Goal: Check status

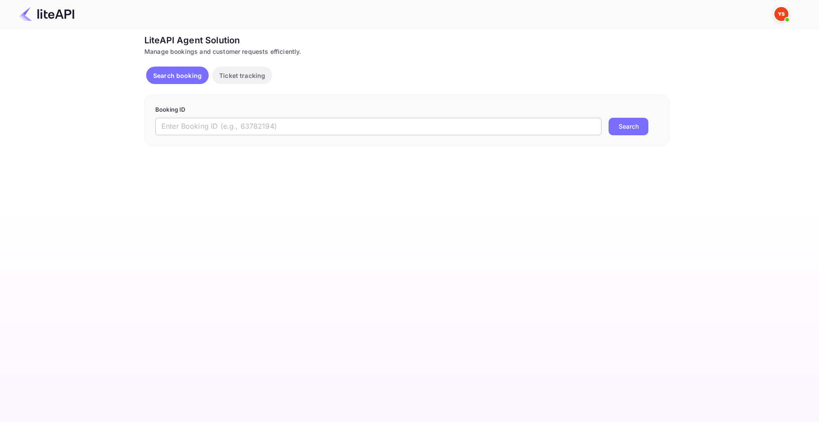
click at [320, 125] on input "text" at bounding box center [378, 126] width 446 height 17
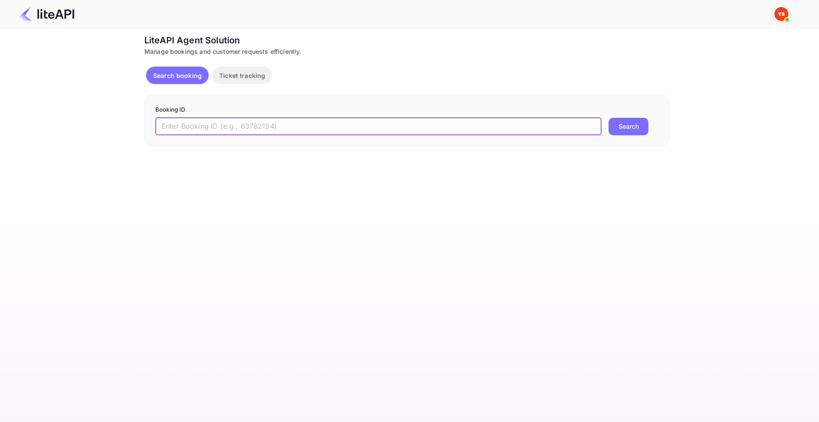
paste input "8895648"
type input "8895648"
click at [608, 118] on button "Search" at bounding box center [628, 126] width 40 height 17
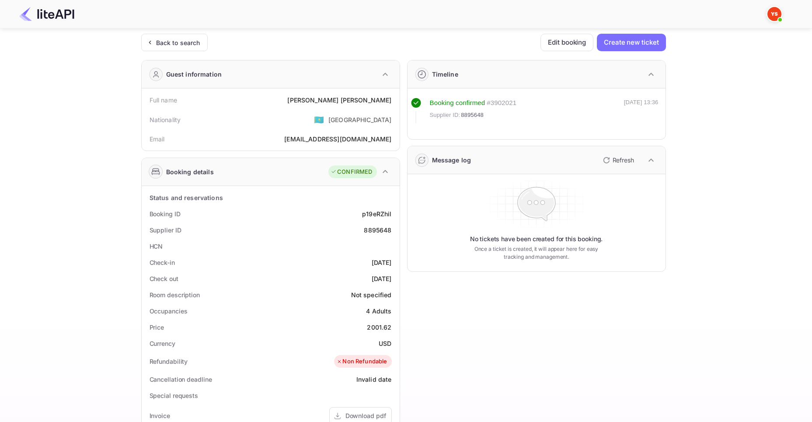
scroll to position [215, 0]
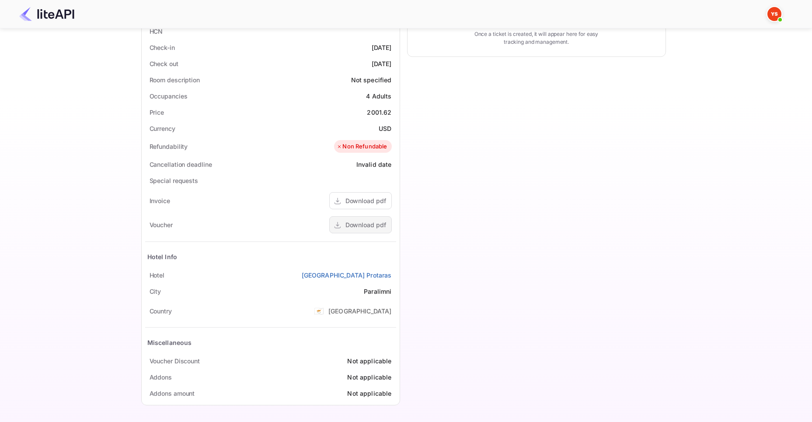
click at [363, 226] on div "Download pdf" at bounding box center [366, 224] width 41 height 9
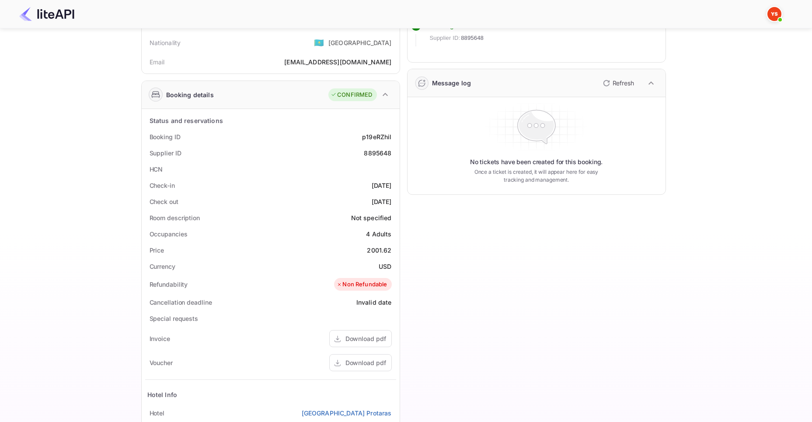
scroll to position [40, 0]
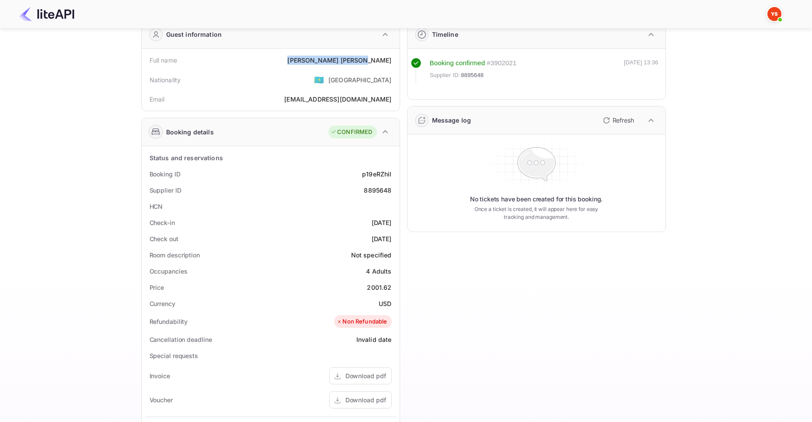
drag, startPoint x: 346, startPoint y: 58, endPoint x: 392, endPoint y: 61, distance: 46.5
click at [392, 61] on div "Full name [PERSON_NAME]" at bounding box center [270, 60] width 251 height 16
copy div "[PERSON_NAME]"
drag, startPoint x: 368, startPoint y: 286, endPoint x: 391, endPoint y: 293, distance: 24.0
click at [391, 291] on div "2001.62" at bounding box center [379, 287] width 24 height 9
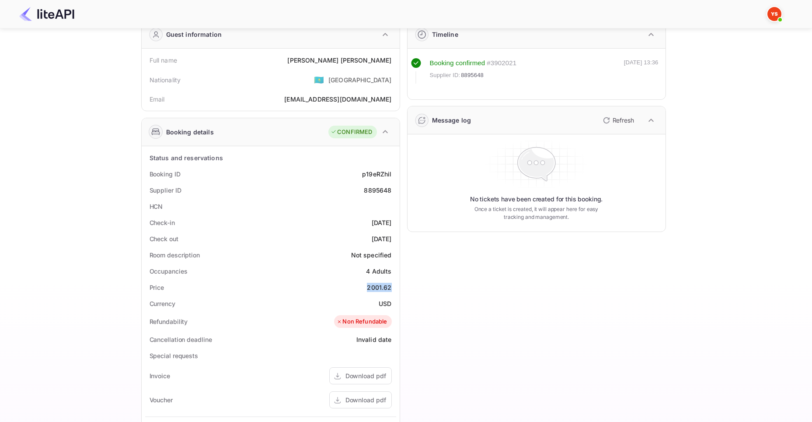
copy div "2001.62"
drag, startPoint x: 380, startPoint y: 304, endPoint x: 391, endPoint y: 303, distance: 10.5
click at [391, 303] on div "USD" at bounding box center [385, 303] width 13 height 9
copy div "USD"
